Goal: Check status: Check status

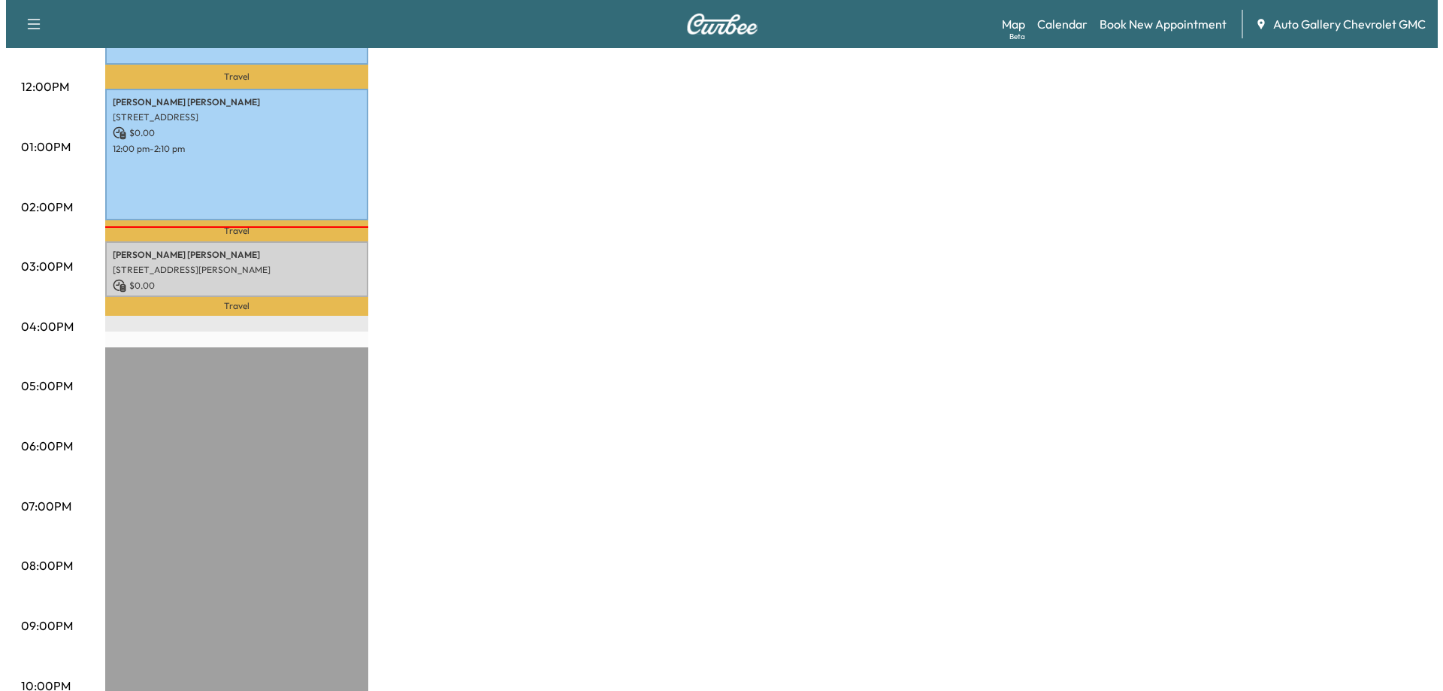
scroll to position [648, 0]
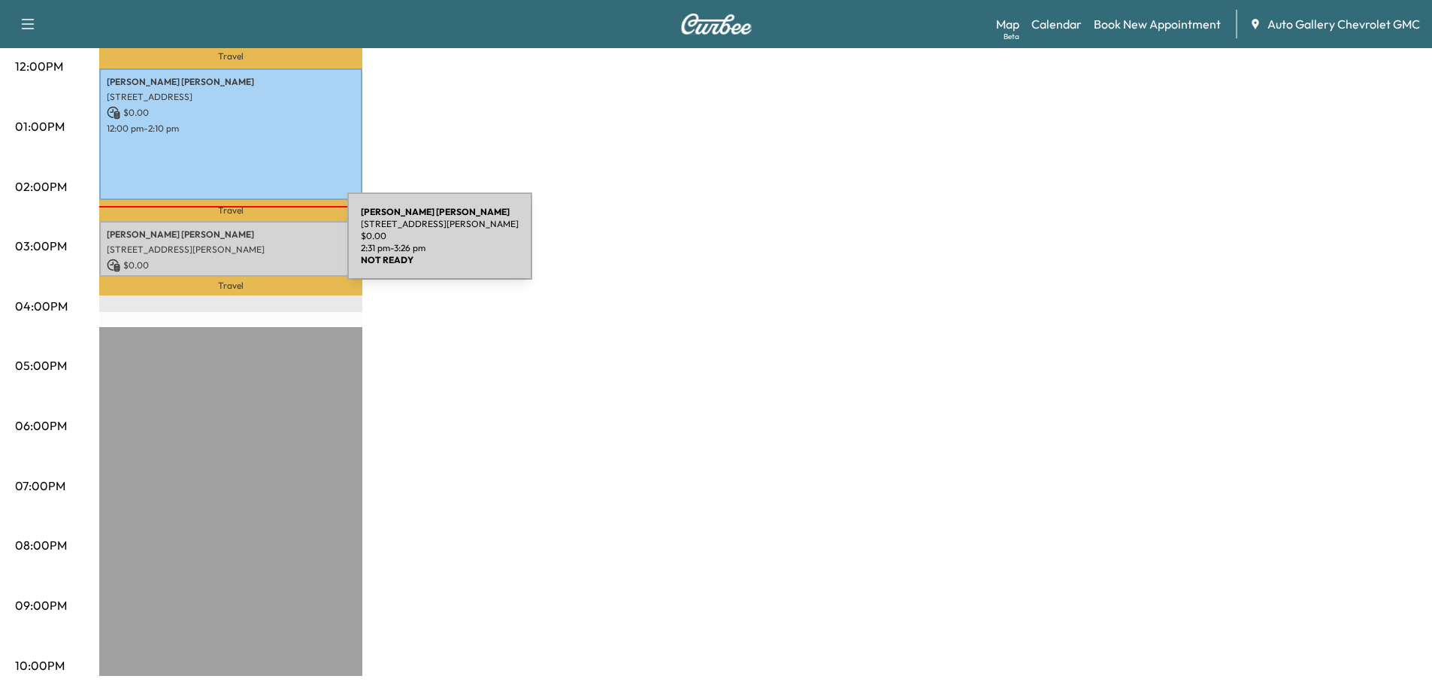
click at [234, 245] on p "[STREET_ADDRESS][PERSON_NAME]" at bounding box center [231, 249] width 248 height 12
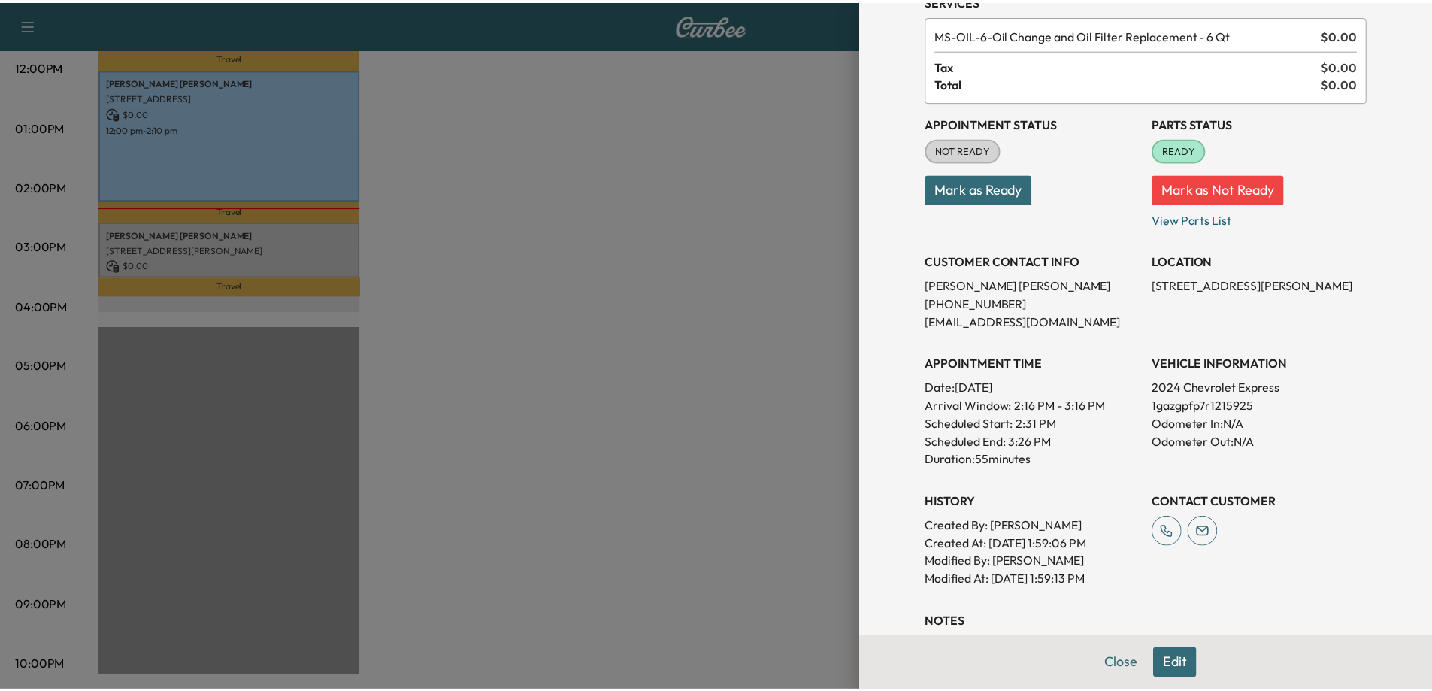
scroll to position [0, 0]
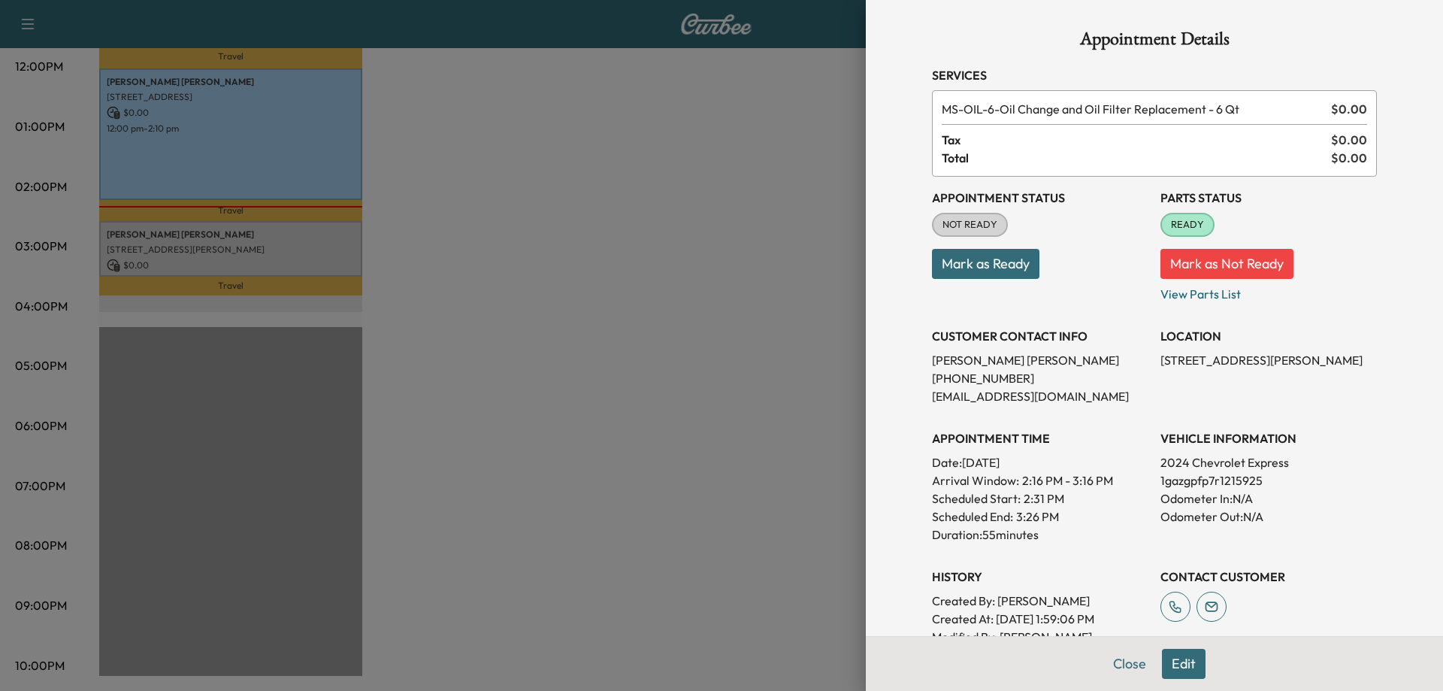
click at [1189, 222] on span "READY" at bounding box center [1187, 224] width 51 height 15
click at [1163, 225] on span "READY" at bounding box center [1187, 224] width 51 height 15
click at [1169, 225] on span "READY" at bounding box center [1187, 224] width 51 height 15
click at [1171, 229] on span "READY" at bounding box center [1187, 224] width 51 height 15
click at [1171, 228] on span "READY" at bounding box center [1187, 224] width 51 height 15
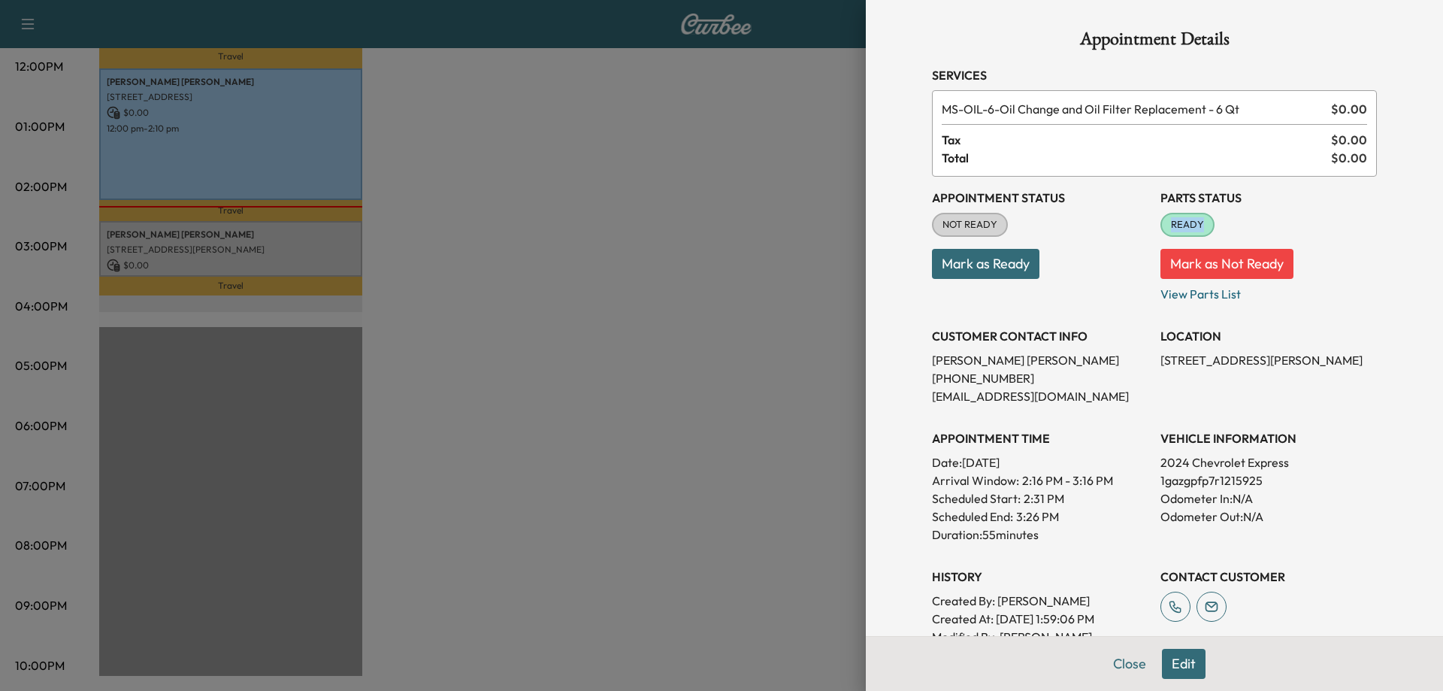
click at [1171, 228] on span "READY" at bounding box center [1187, 224] width 51 height 15
click at [790, 284] on div at bounding box center [721, 345] width 1443 height 691
